Goal: Task Accomplishment & Management: Use online tool/utility

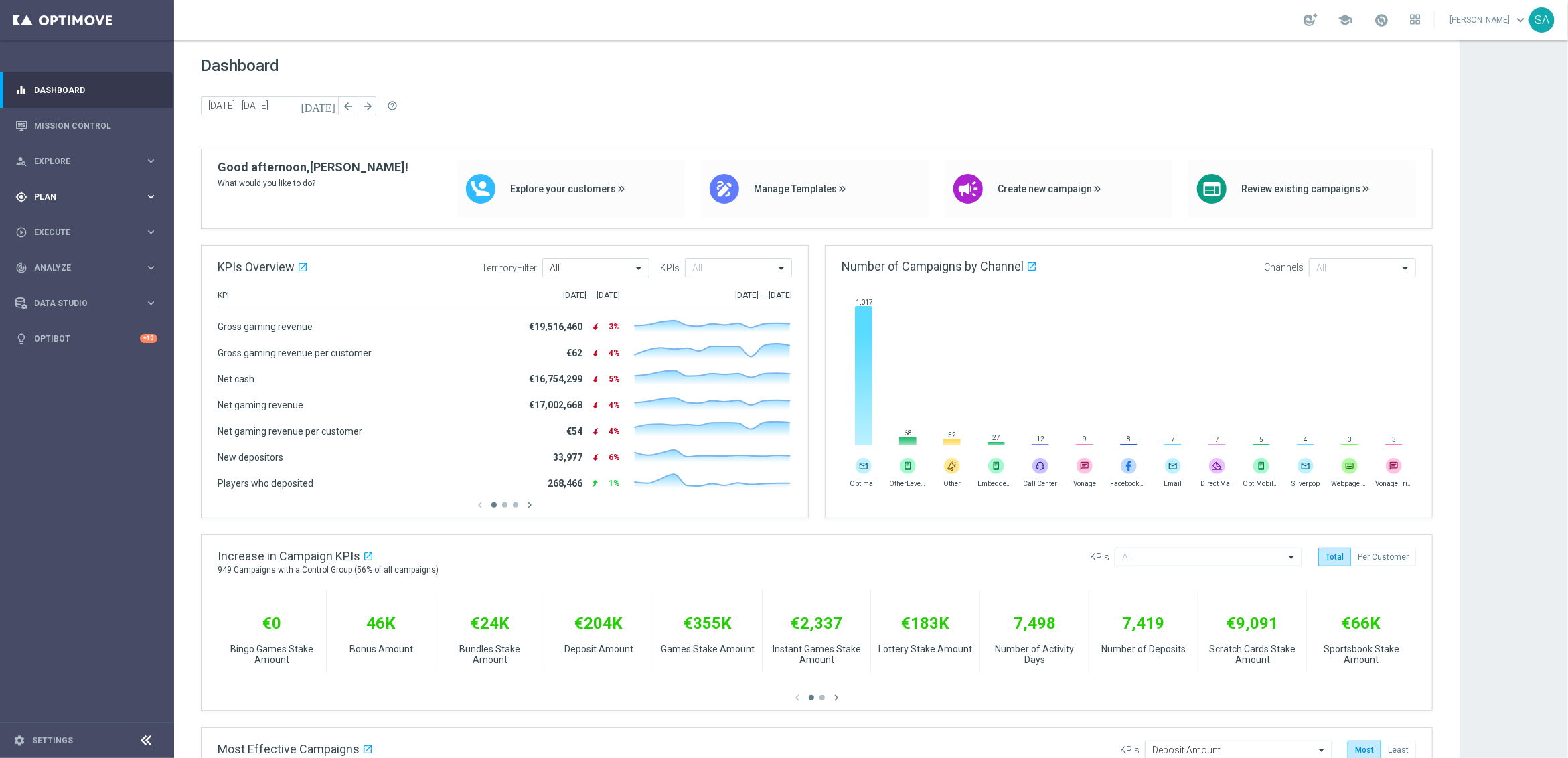
click at [55, 203] on div "gps_fixed Plan keyboard_arrow_right" at bounding box center [86, 196] width 173 height 36
click at [70, 222] on link "Target Groups" at bounding box center [87, 224] width 105 height 11
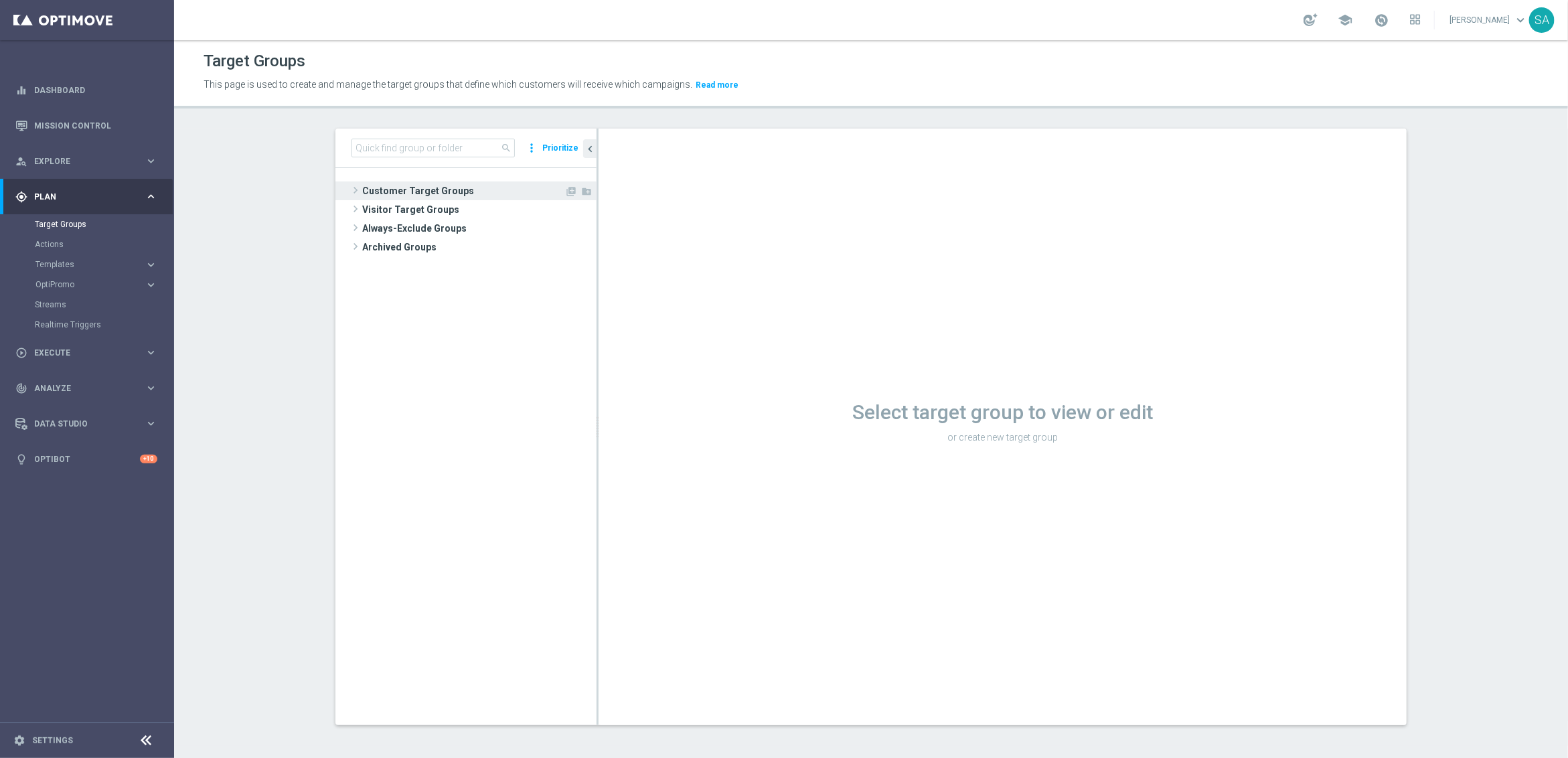
click at [353, 189] on span at bounding box center [355, 190] width 14 height 16
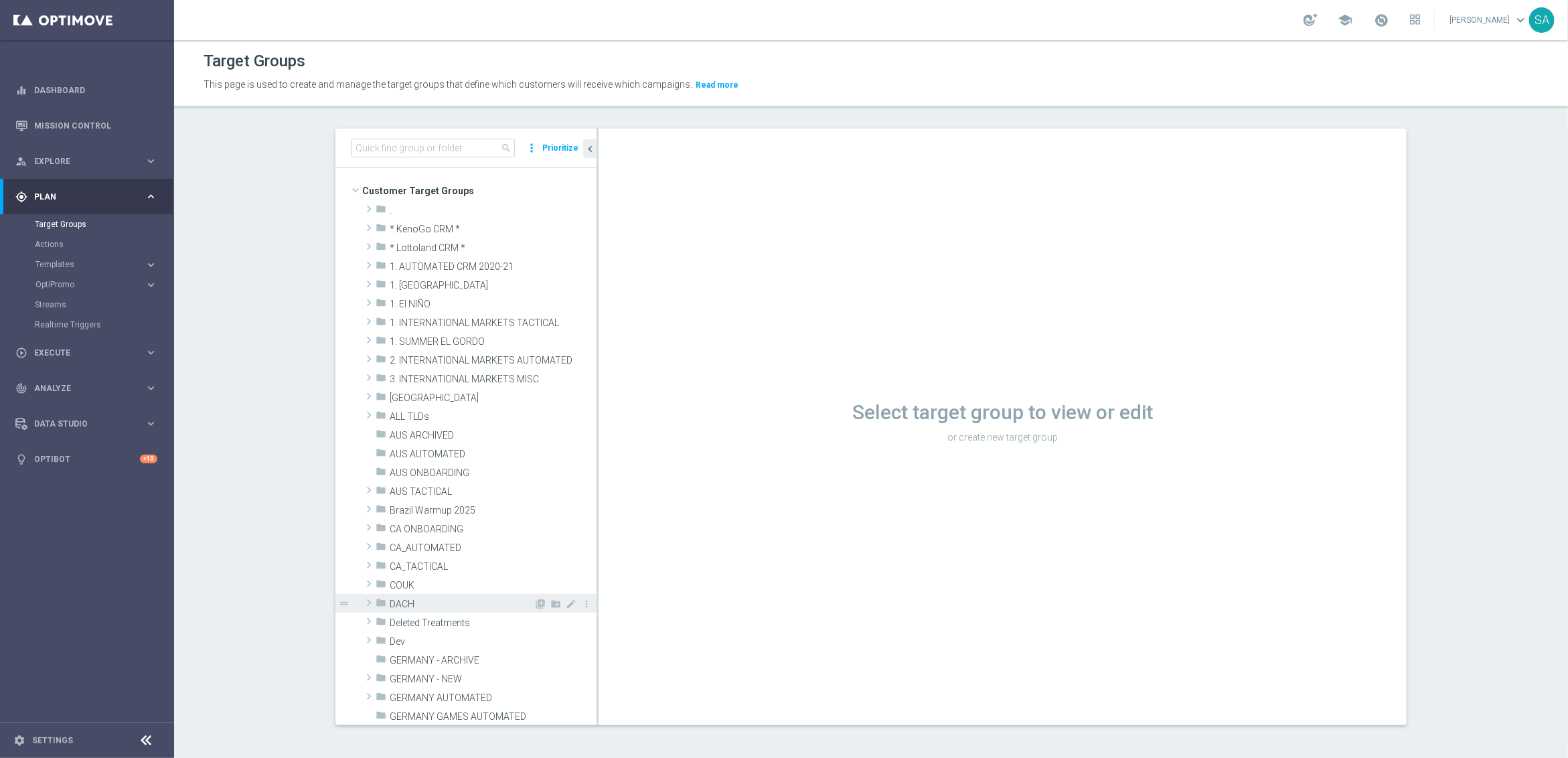
click at [367, 598] on span at bounding box center [369, 602] width 14 height 16
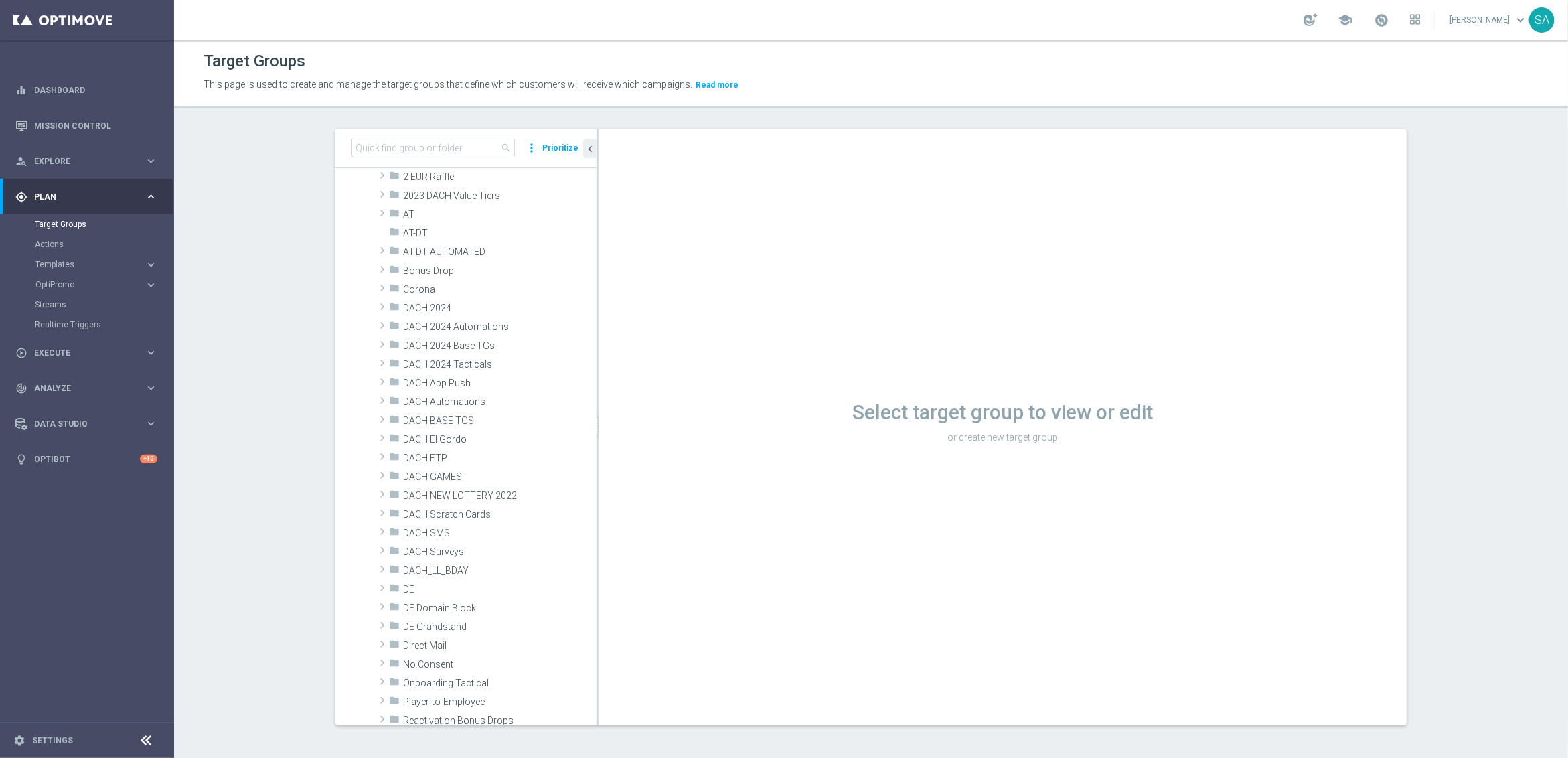
scroll to position [480, 0]
click at [380, 610] on span at bounding box center [383, 617] width 14 height 16
click at [509, 515] on span "DACH Direct Mail 2024" at bounding box center [475, 516] width 117 height 12
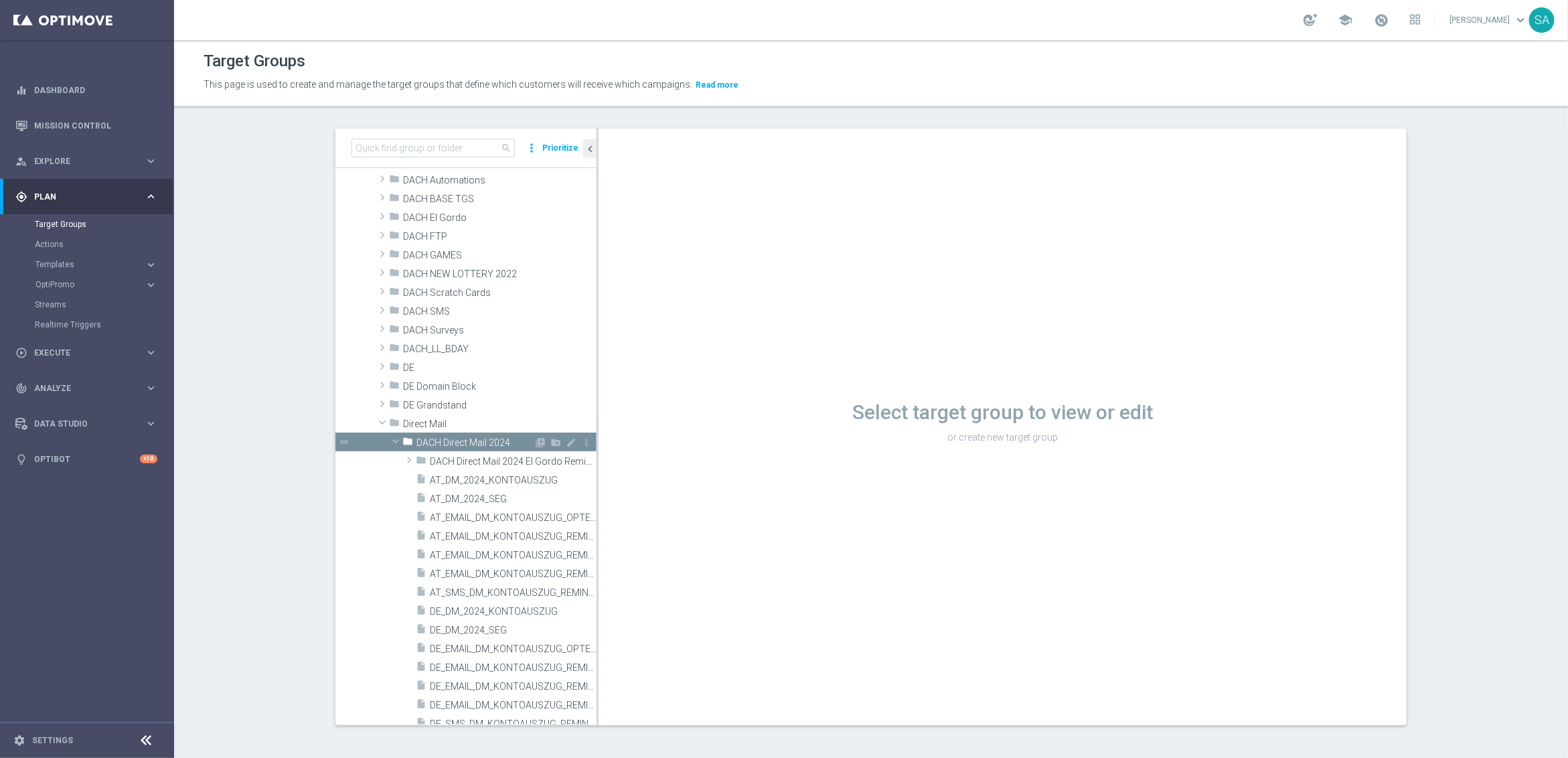
scroll to position [807, 0]
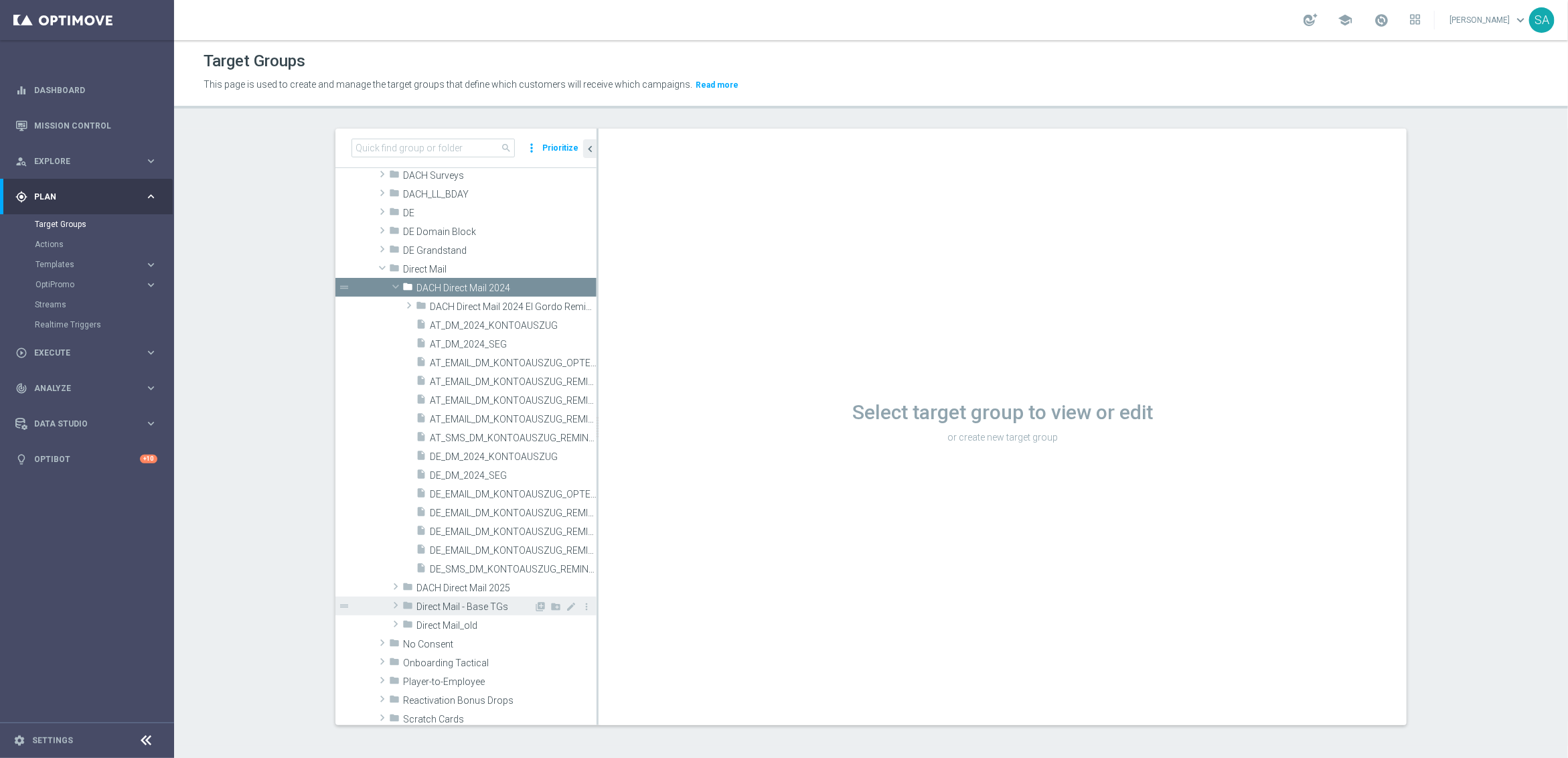
click at [395, 606] on span at bounding box center [396, 605] width 14 height 16
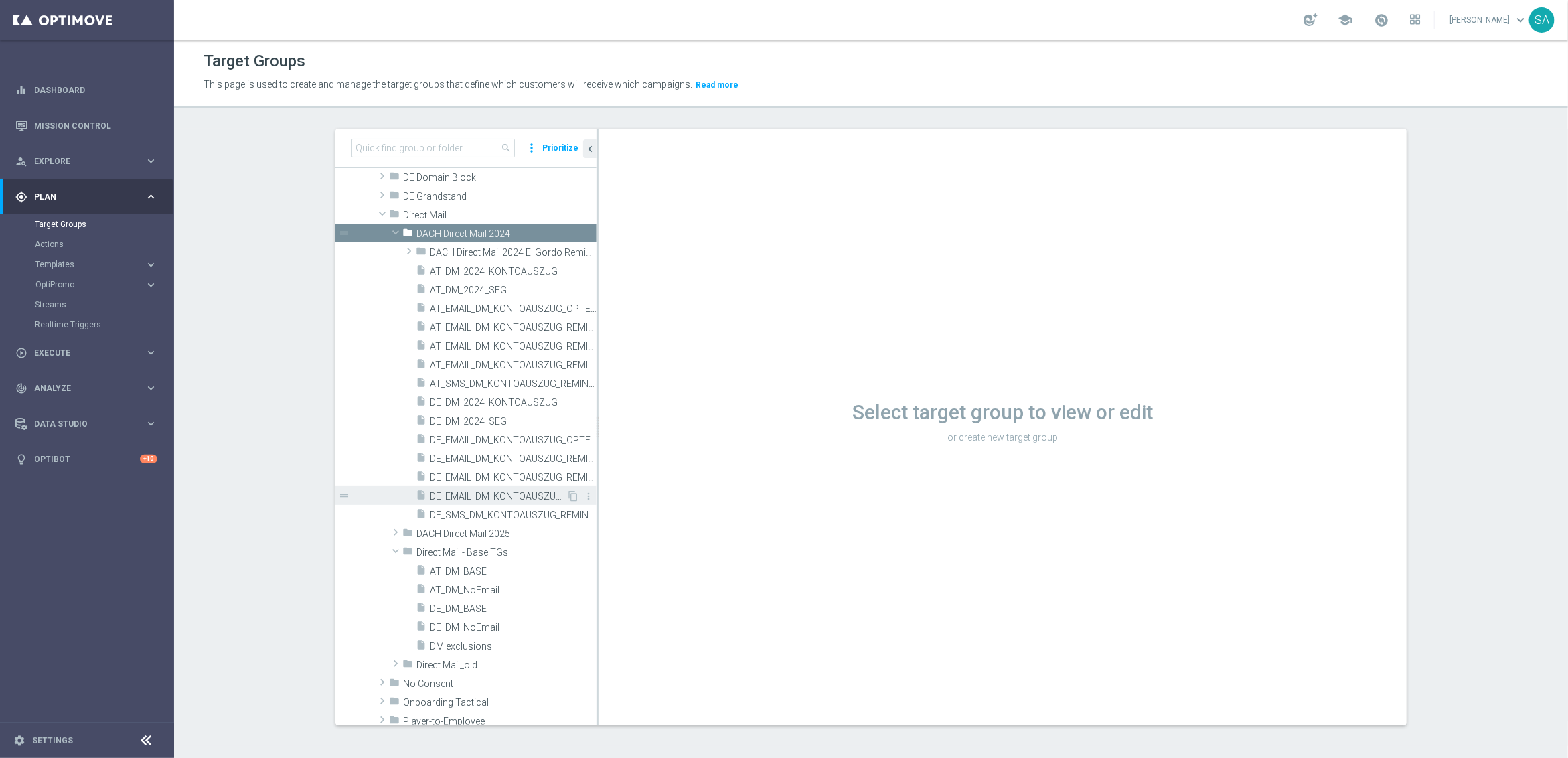
scroll to position [855, 0]
click at [463, 641] on span "DM exclusions" at bounding box center [497, 645] width 134 height 12
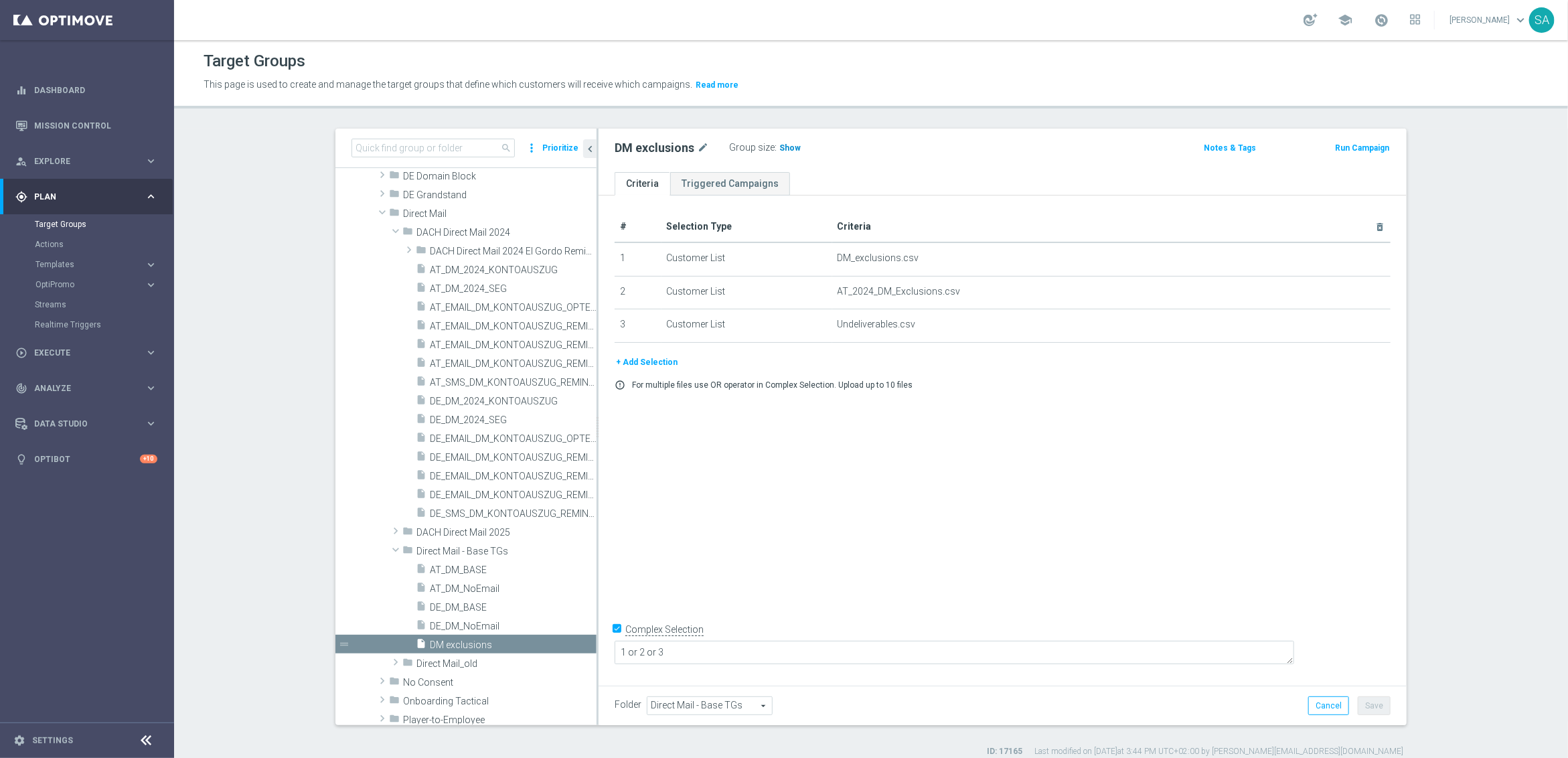
click at [787, 149] on span "Show" at bounding box center [790, 147] width 22 height 9
click at [795, 147] on span "58,425" at bounding box center [793, 149] width 28 height 13
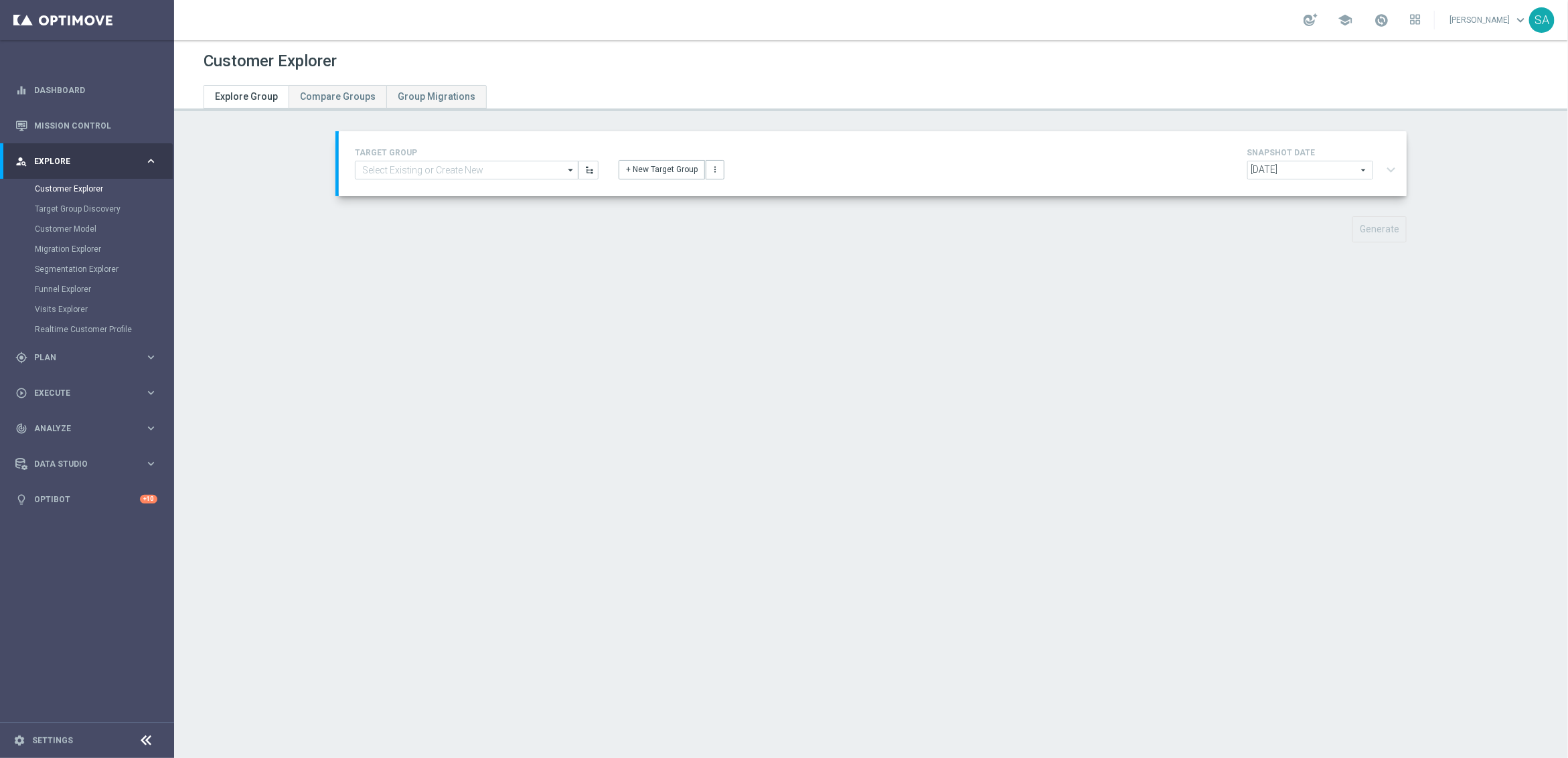
type input "DM exclusions"
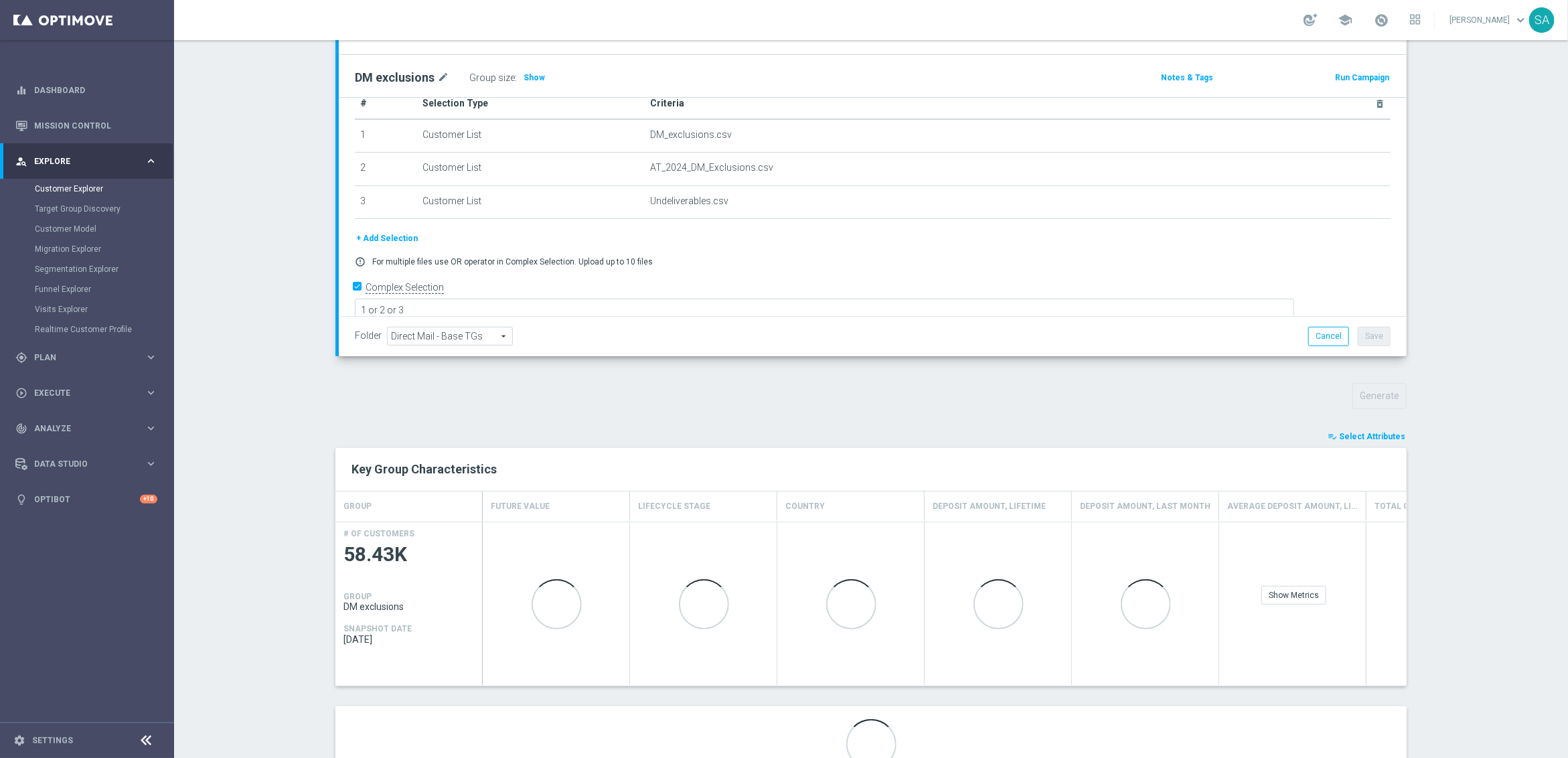
scroll to position [201, 0]
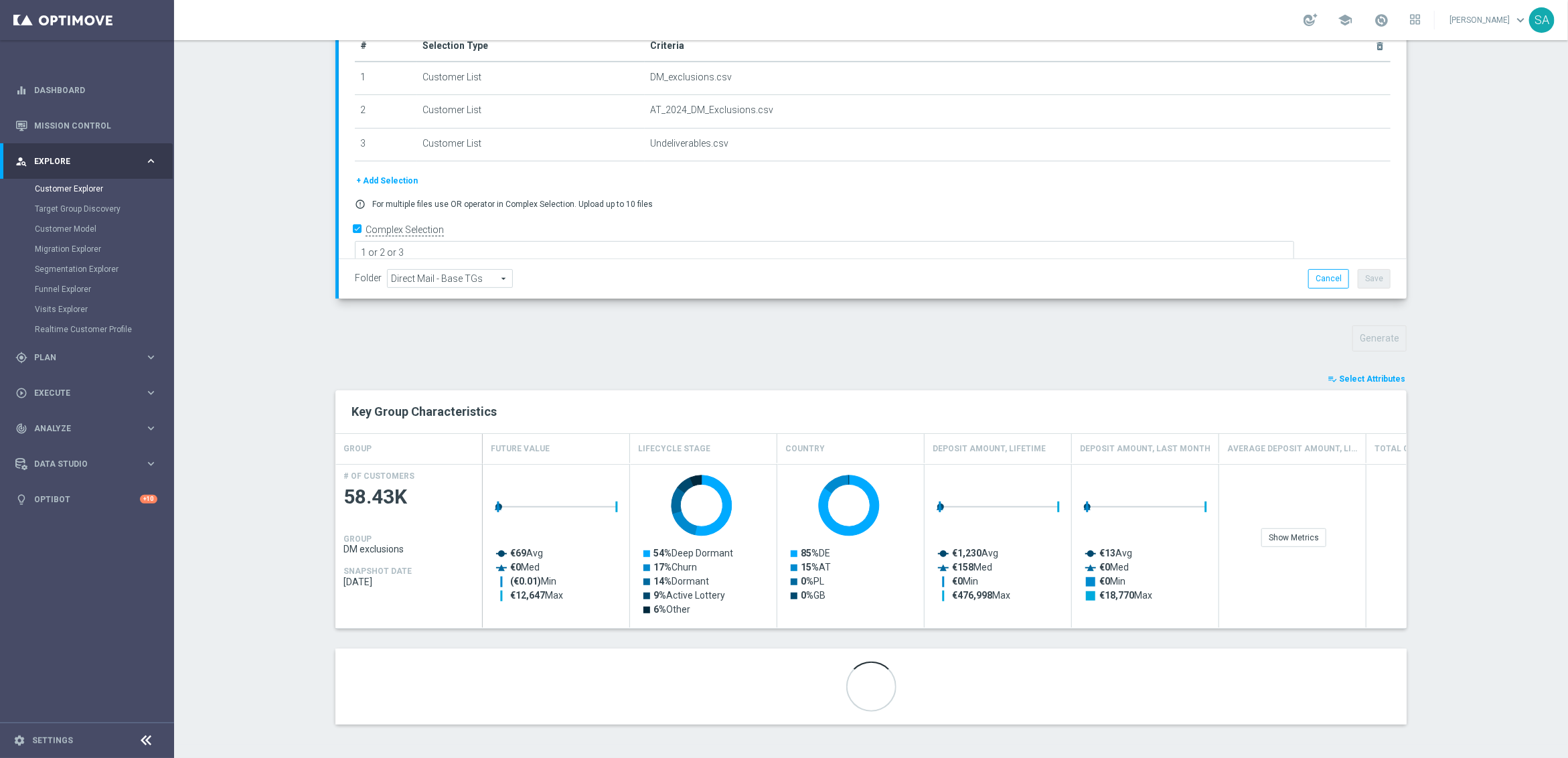
click at [1364, 374] on span "Select Attributes" at bounding box center [1372, 378] width 66 height 9
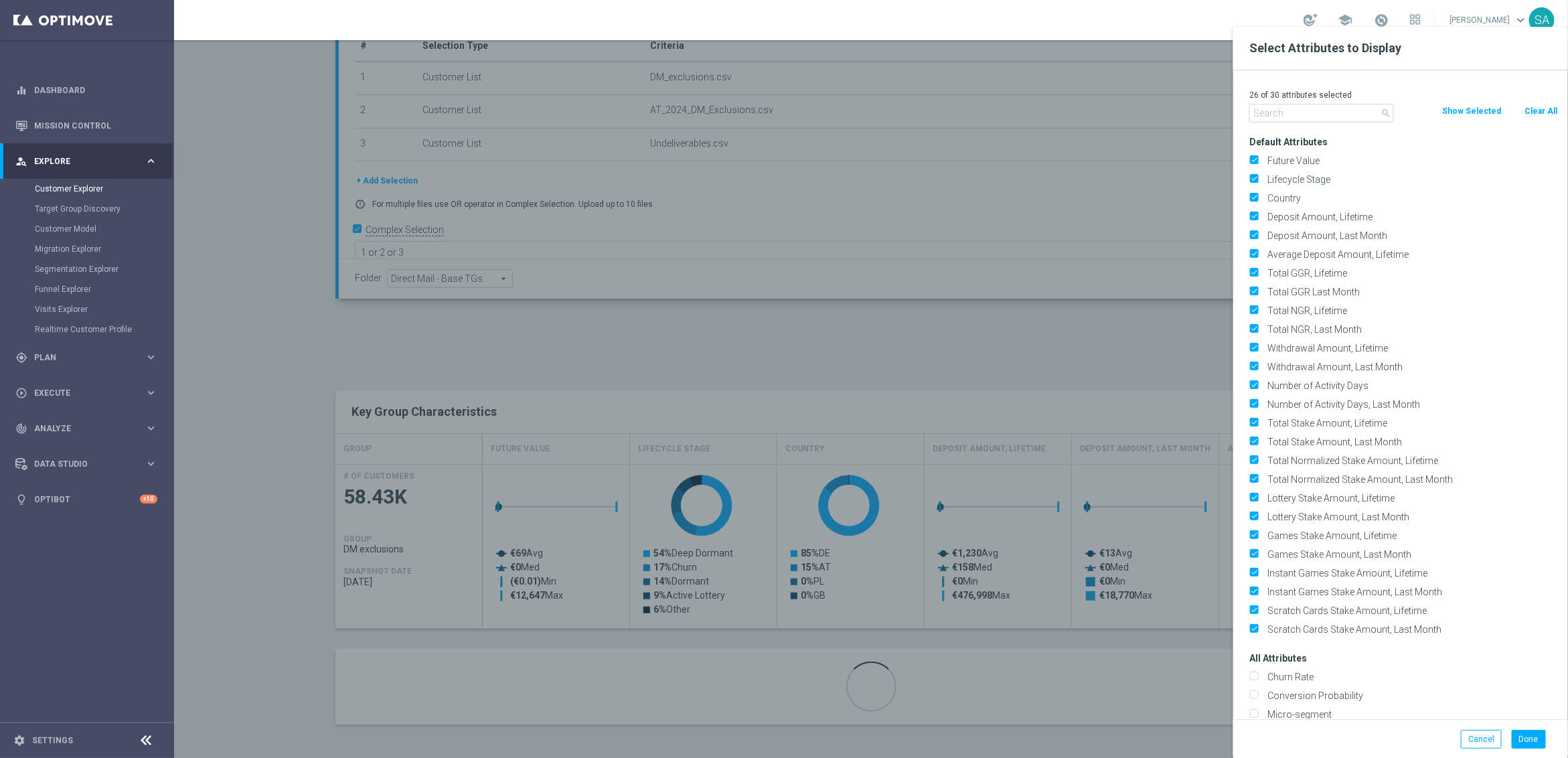
click at [1543, 113] on button "Clear All" at bounding box center [1540, 111] width 36 height 15
checkbox input "false"
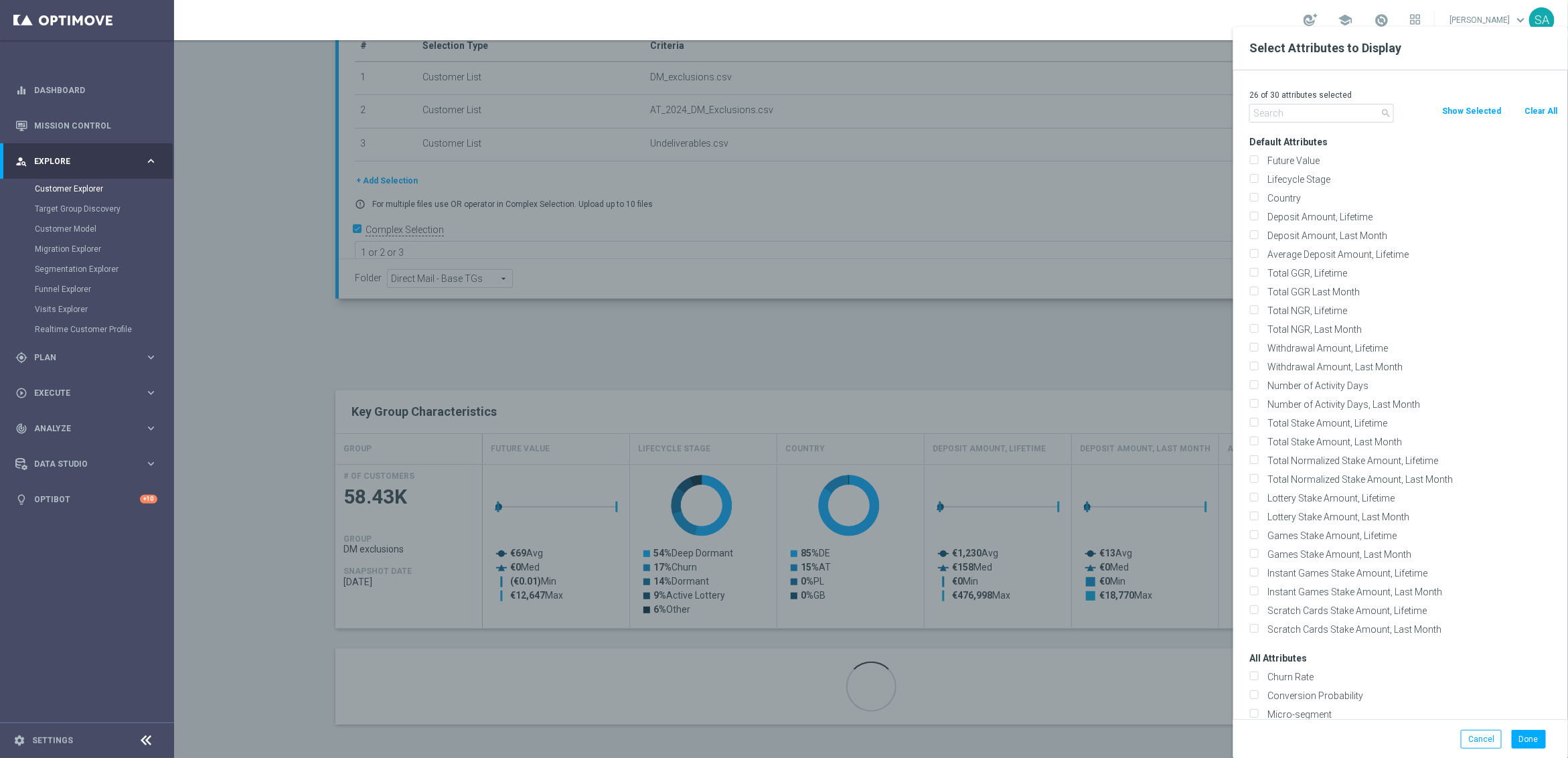
checkbox input "false"
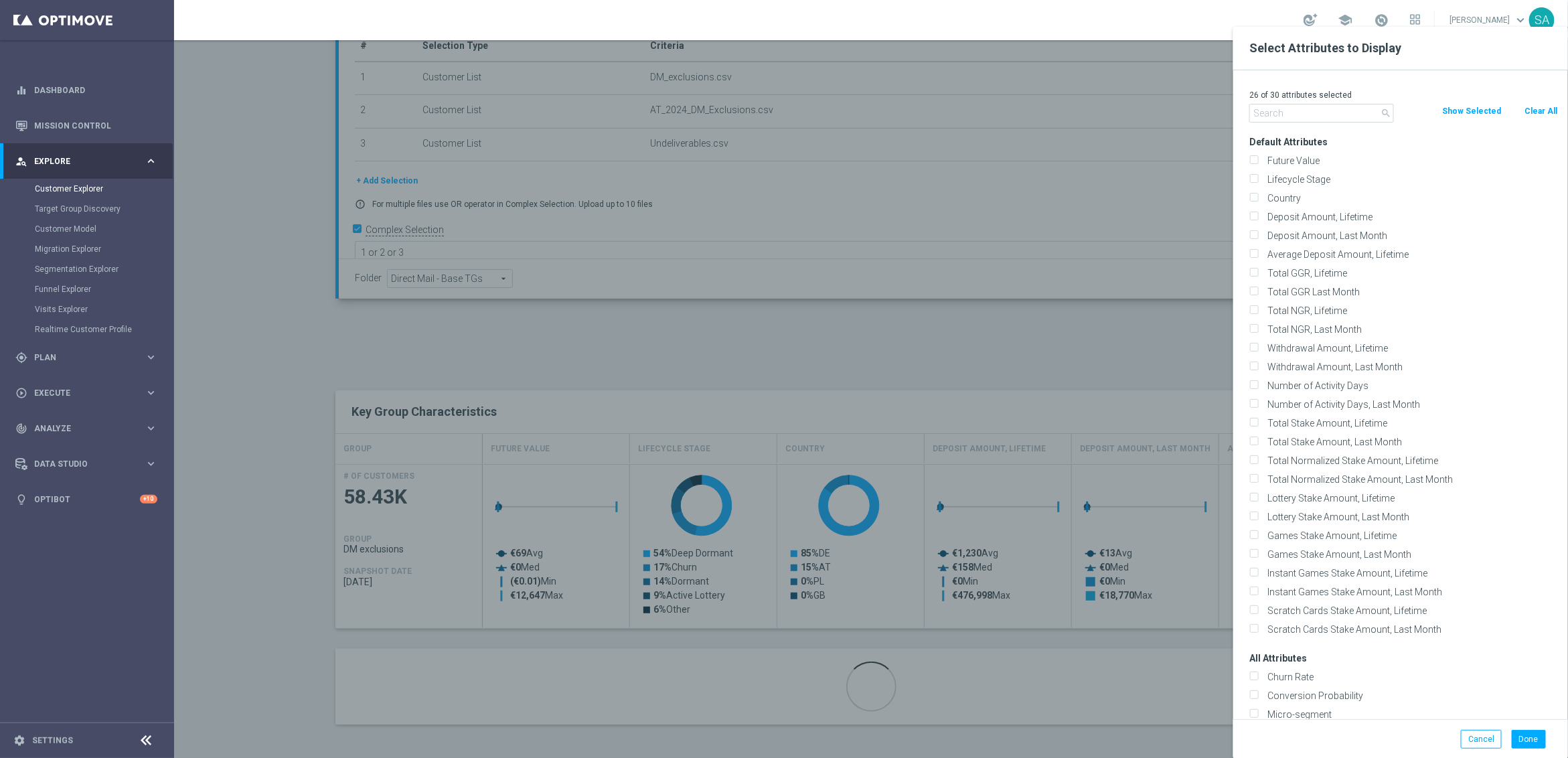
checkbox input "false"
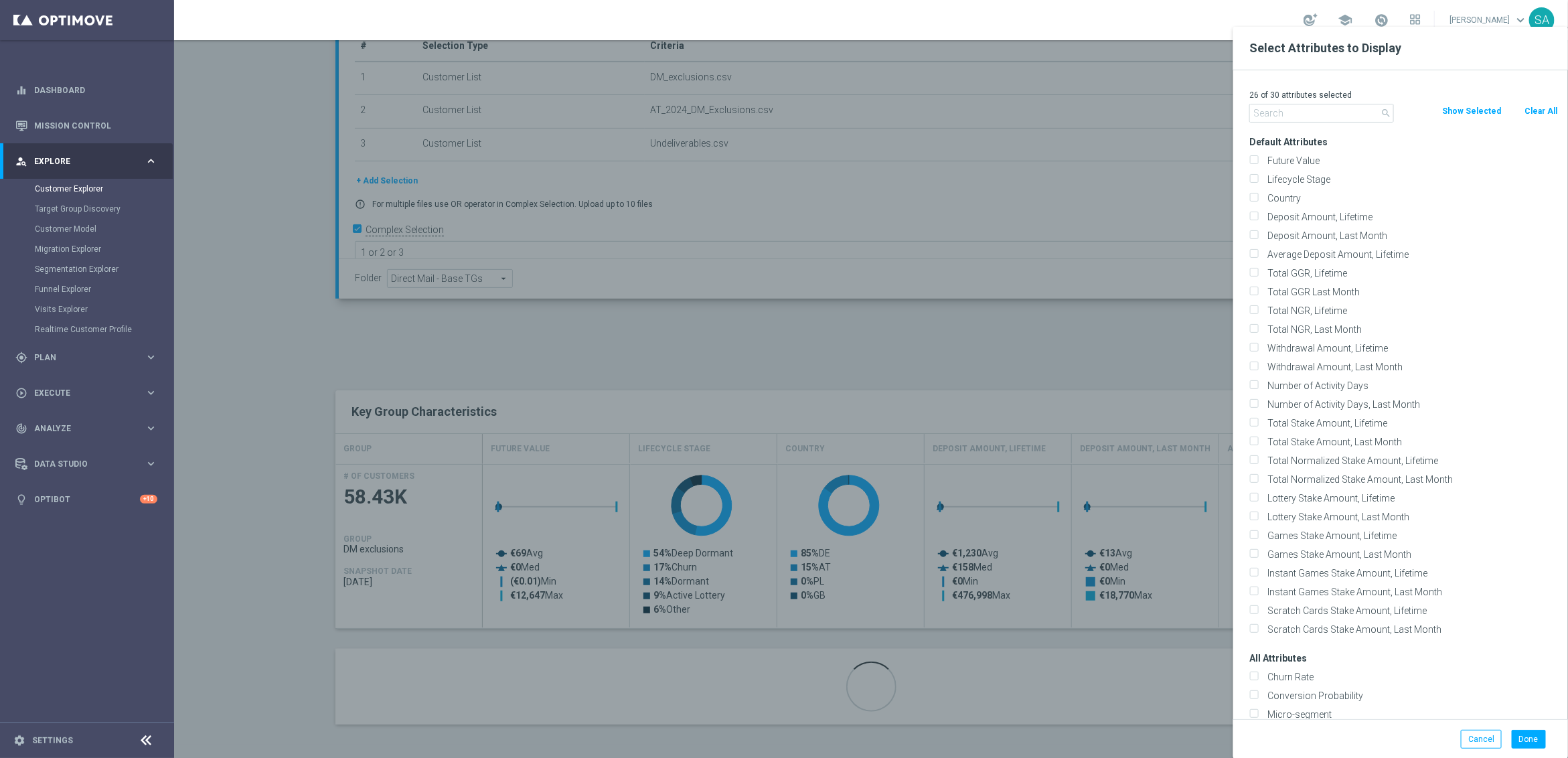
checkbox input "false"
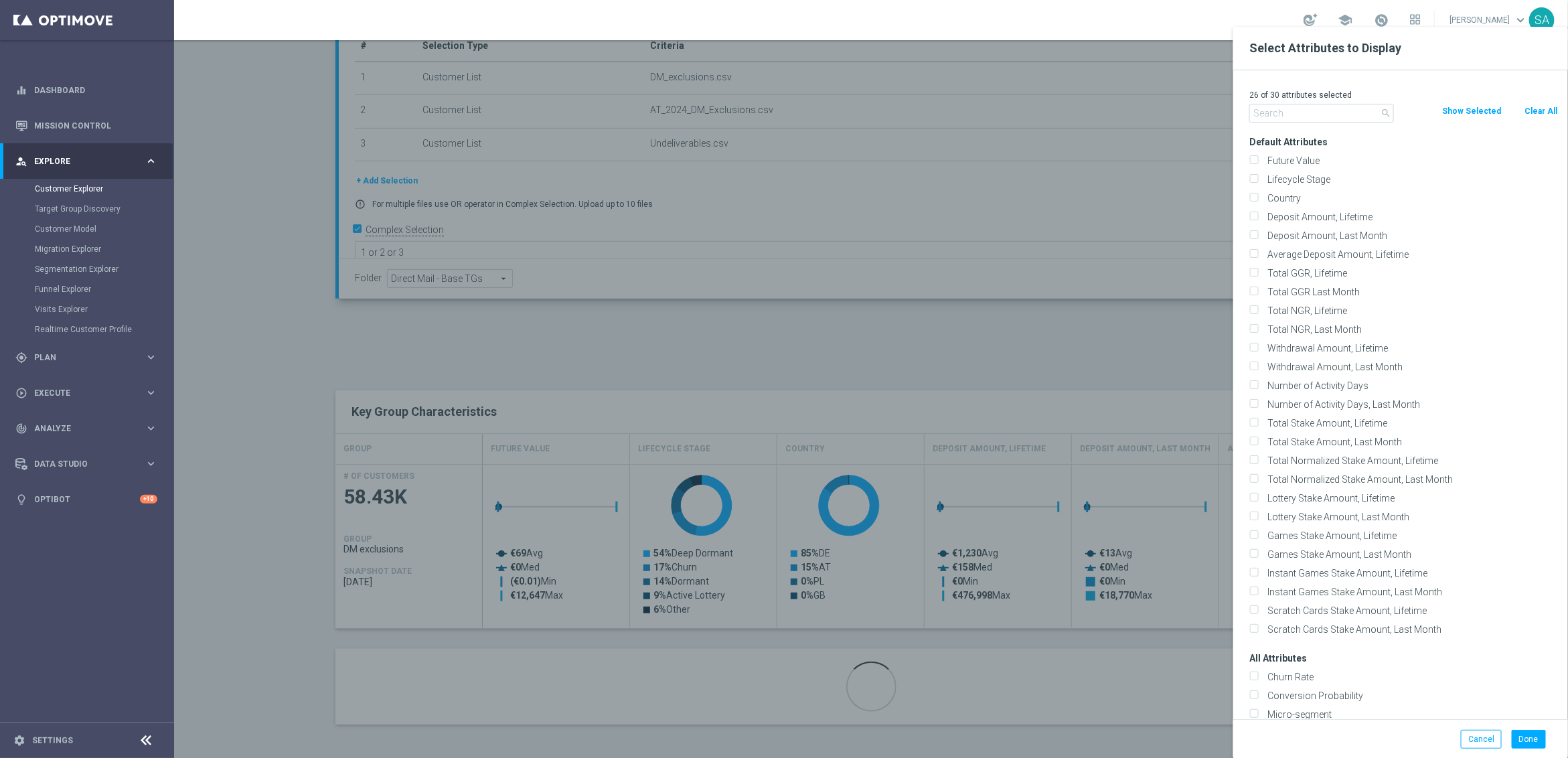
checkbox input "false"
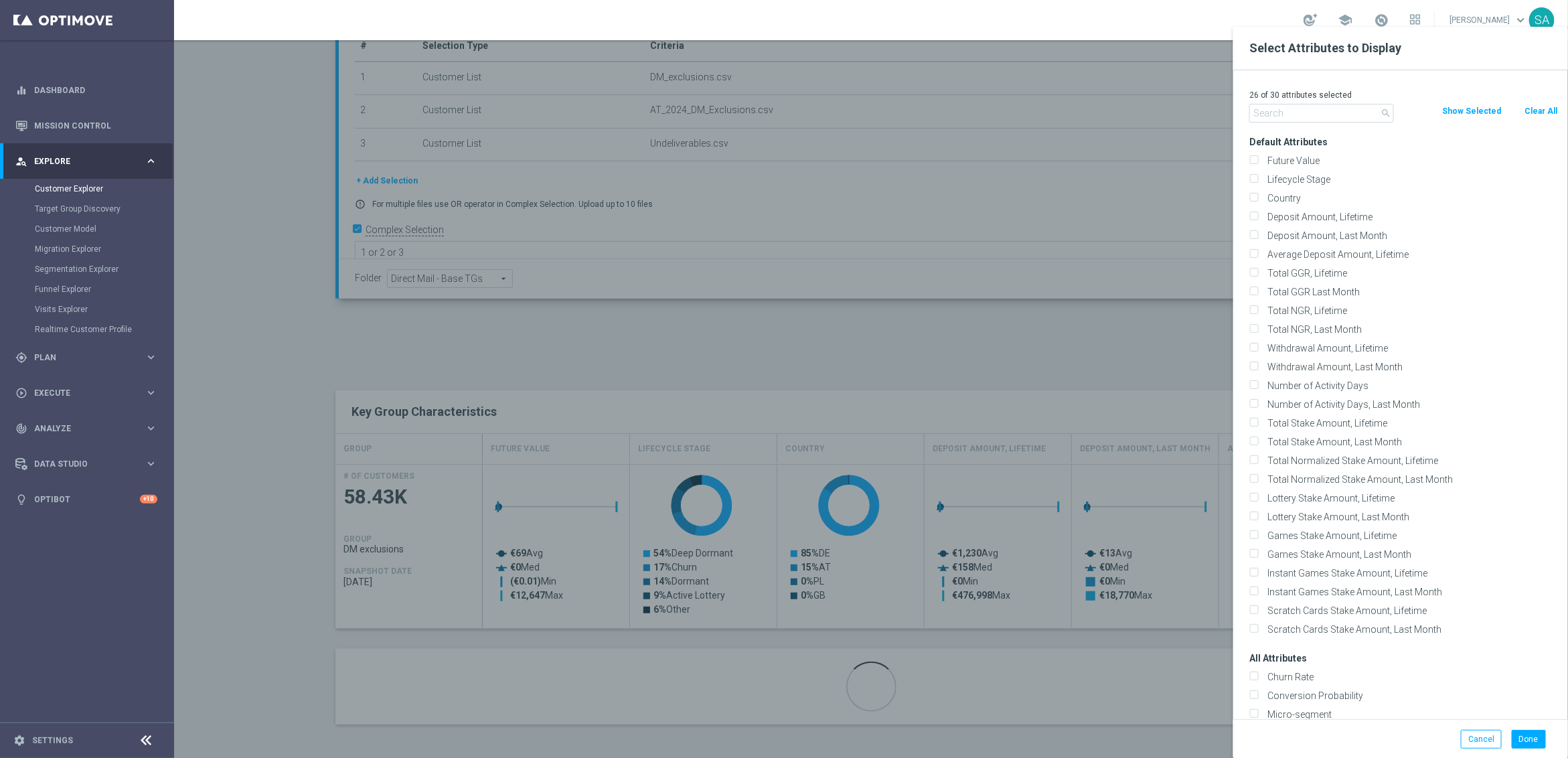
checkbox input "false"
click at [1309, 112] on input "text" at bounding box center [1321, 113] width 145 height 19
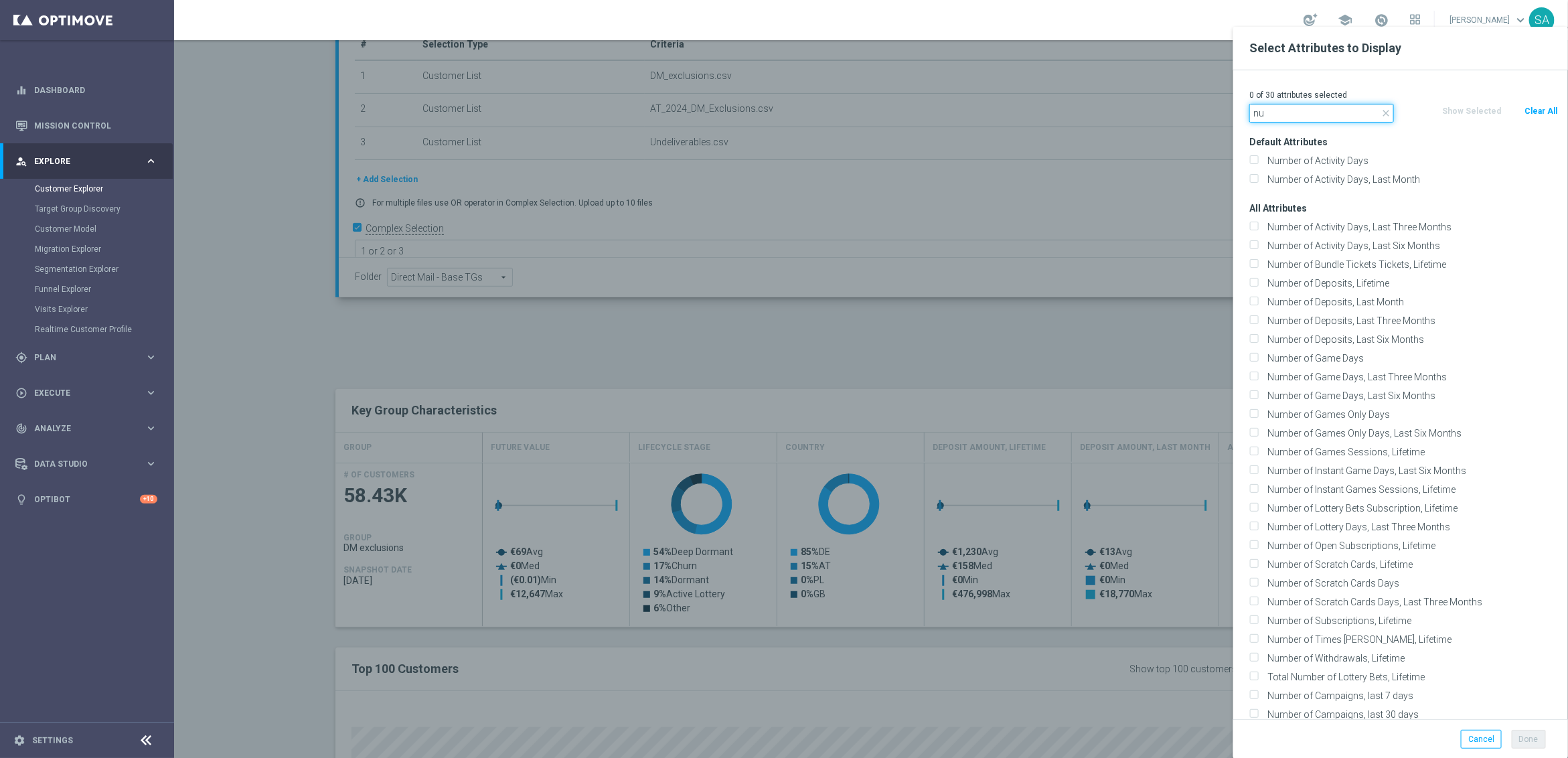
type input "n"
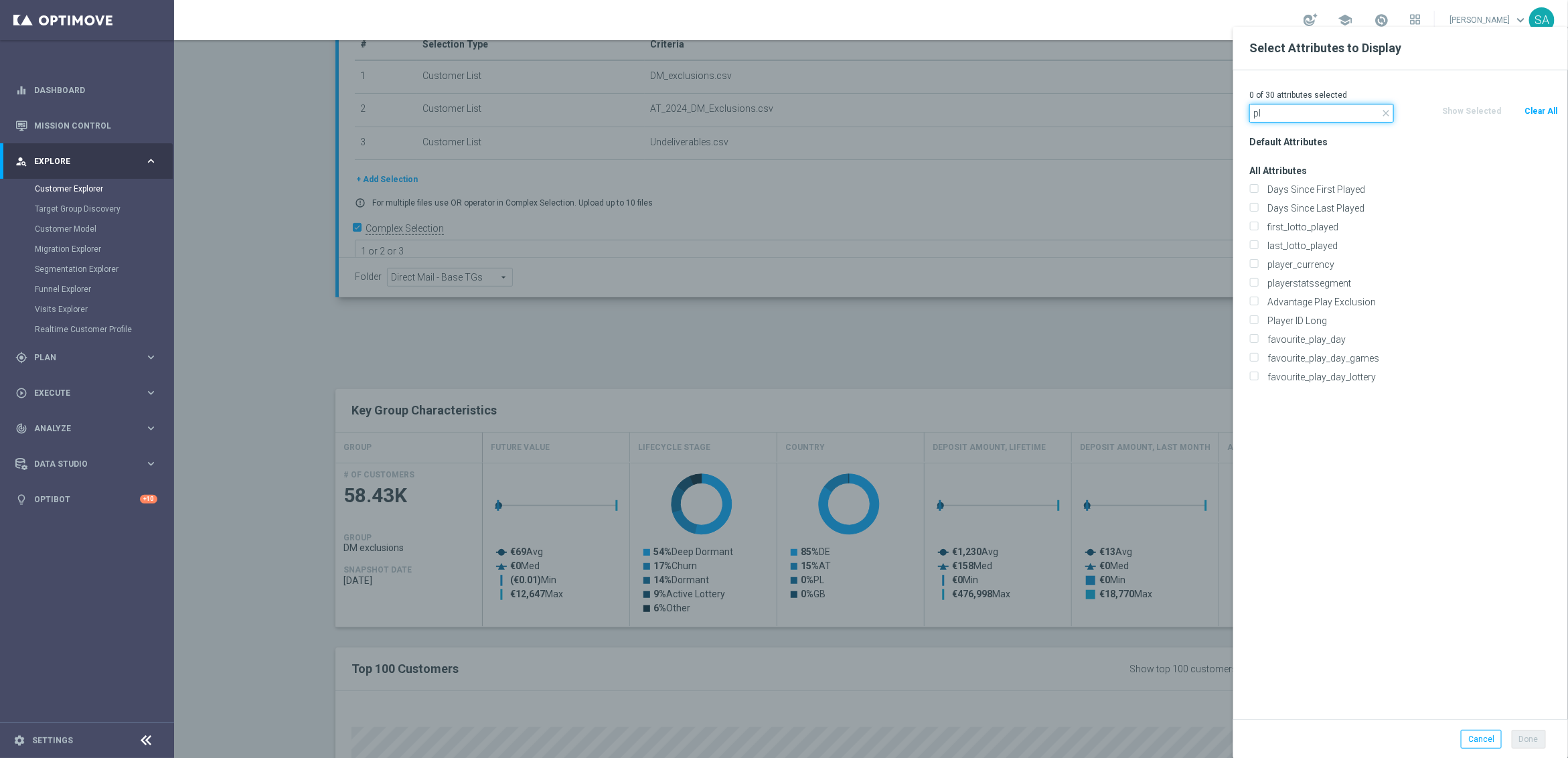
type input "p"
type input "cus"
click at [1301, 301] on label "CustomerID" at bounding box center [1409, 302] width 295 height 12
click at [1258, 301] on input "CustomerID" at bounding box center [1253, 303] width 9 height 9
checkbox input "true"
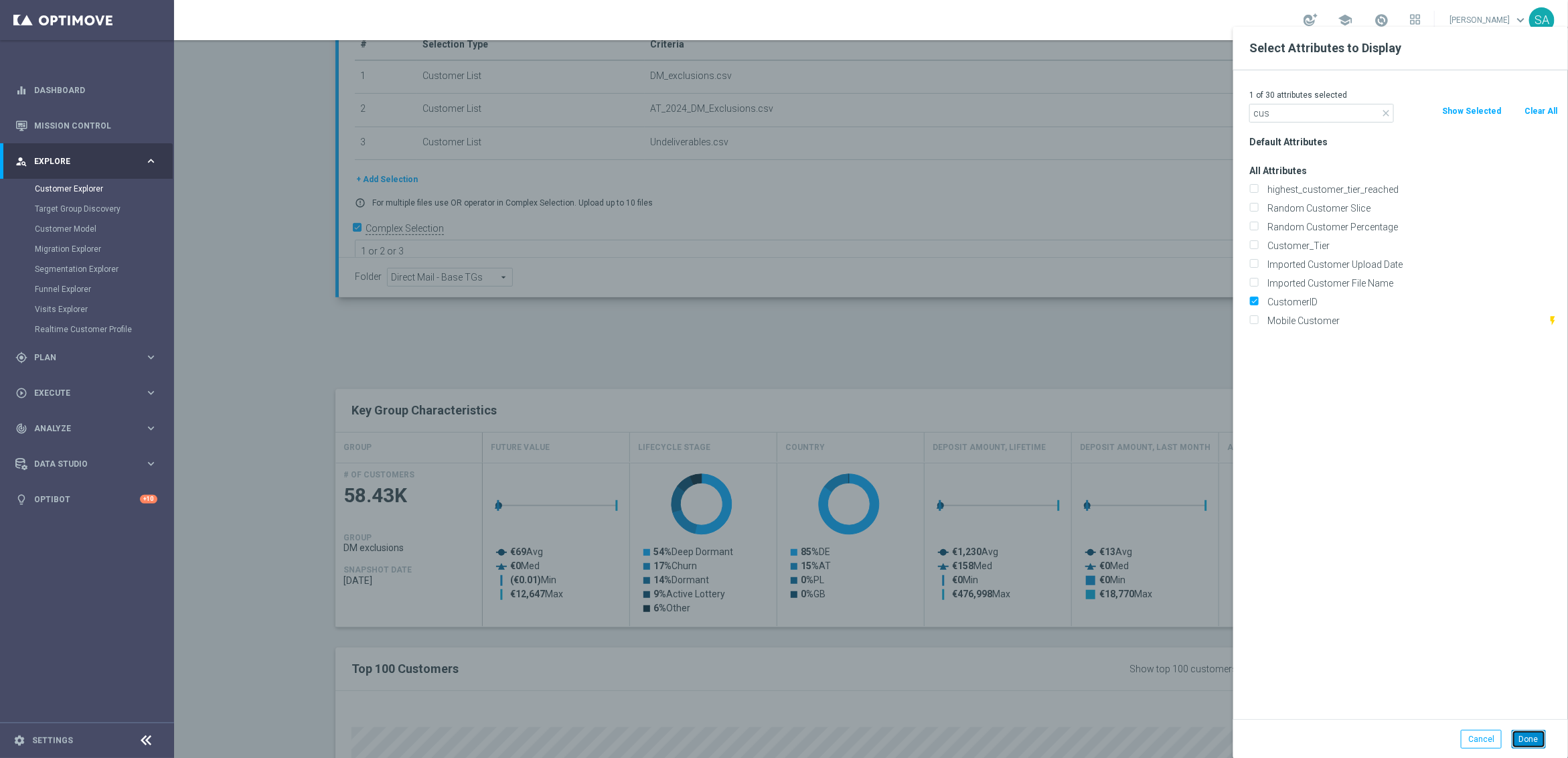
click at [1532, 739] on button "Done" at bounding box center [1529, 738] width 35 height 19
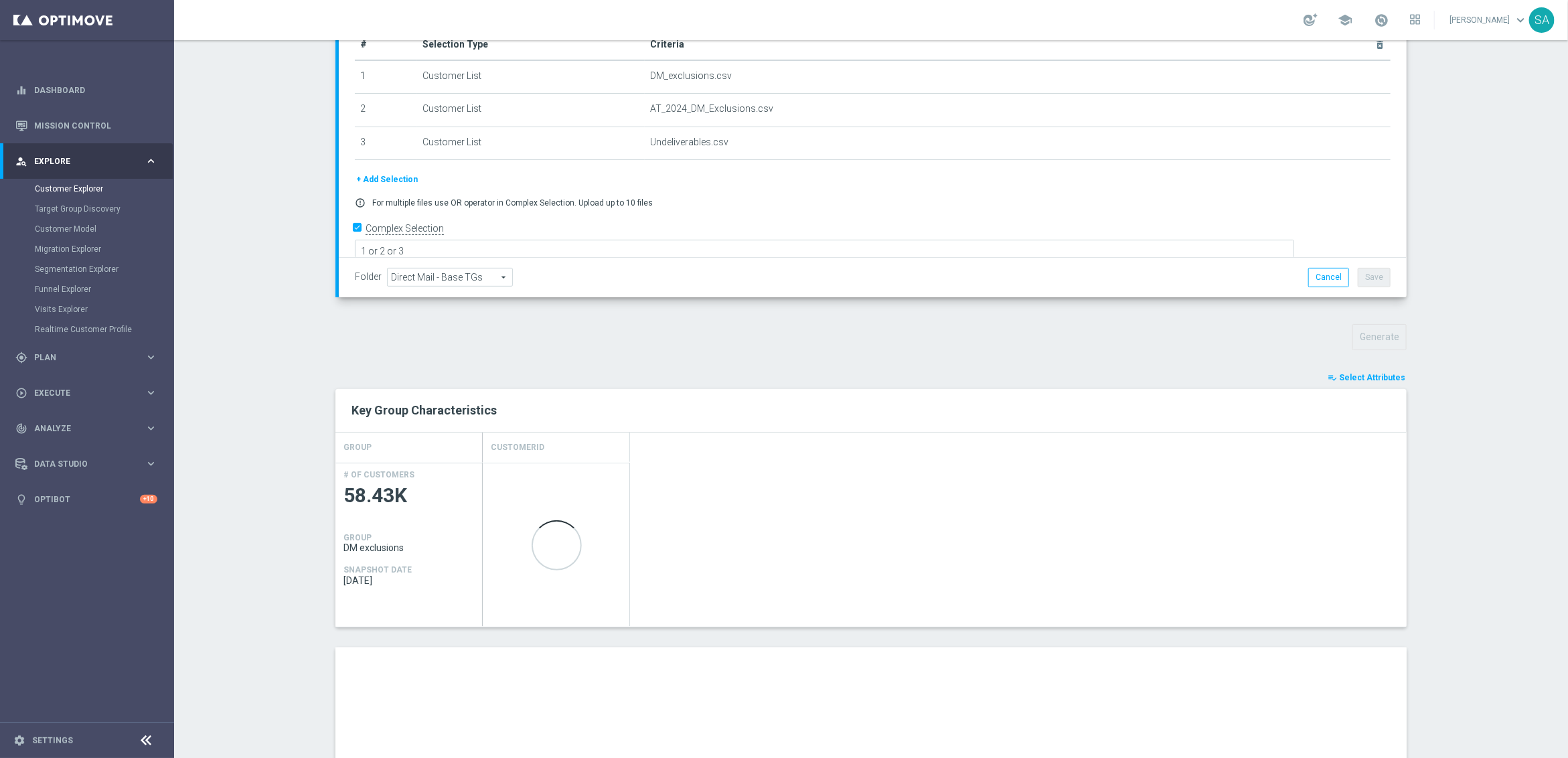
type input "Search"
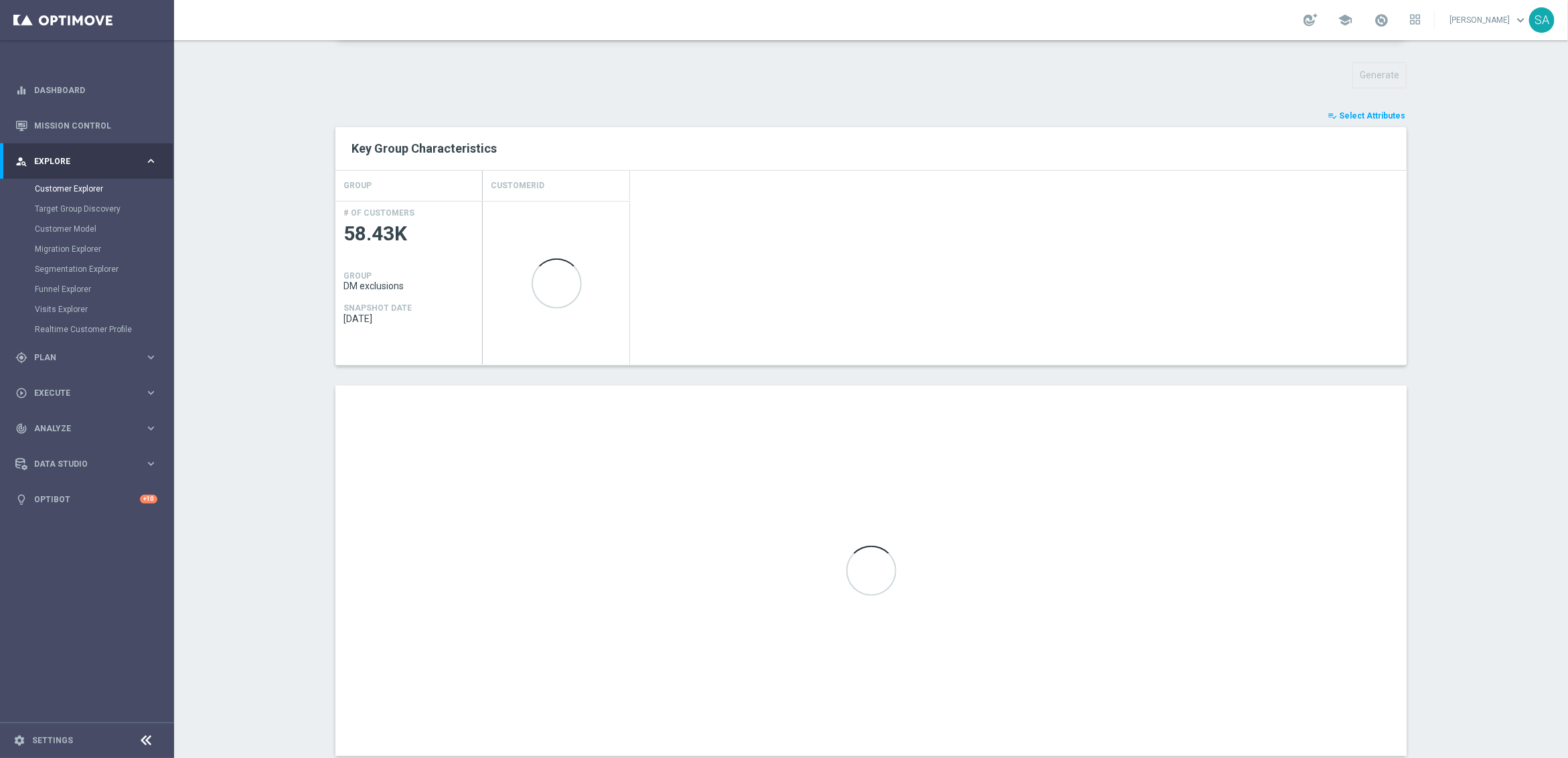
scroll to position [495, 0]
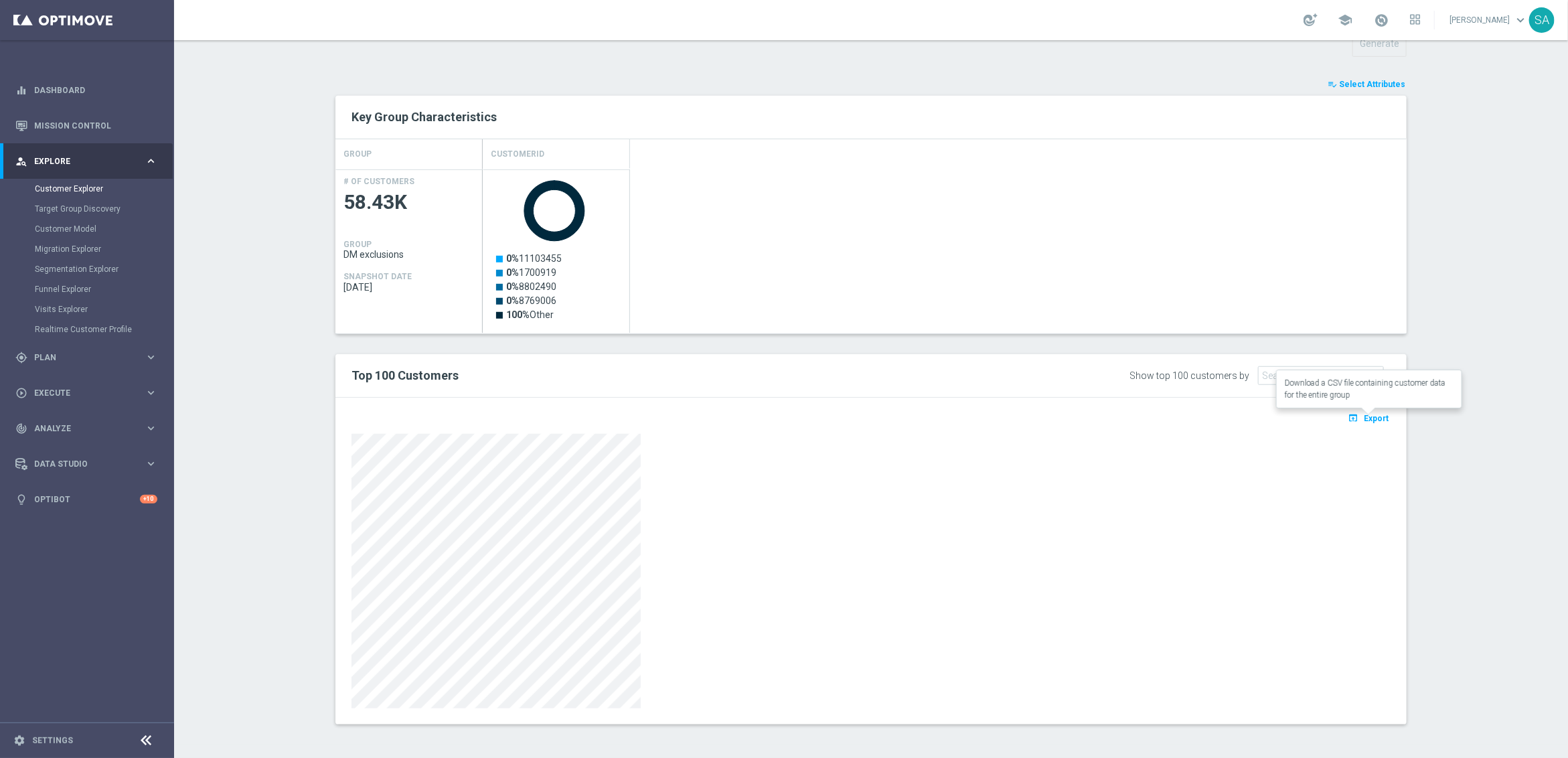
click at [1382, 417] on span "Export" at bounding box center [1376, 417] width 25 height 9
